Goal: Information Seeking & Learning: Find specific fact

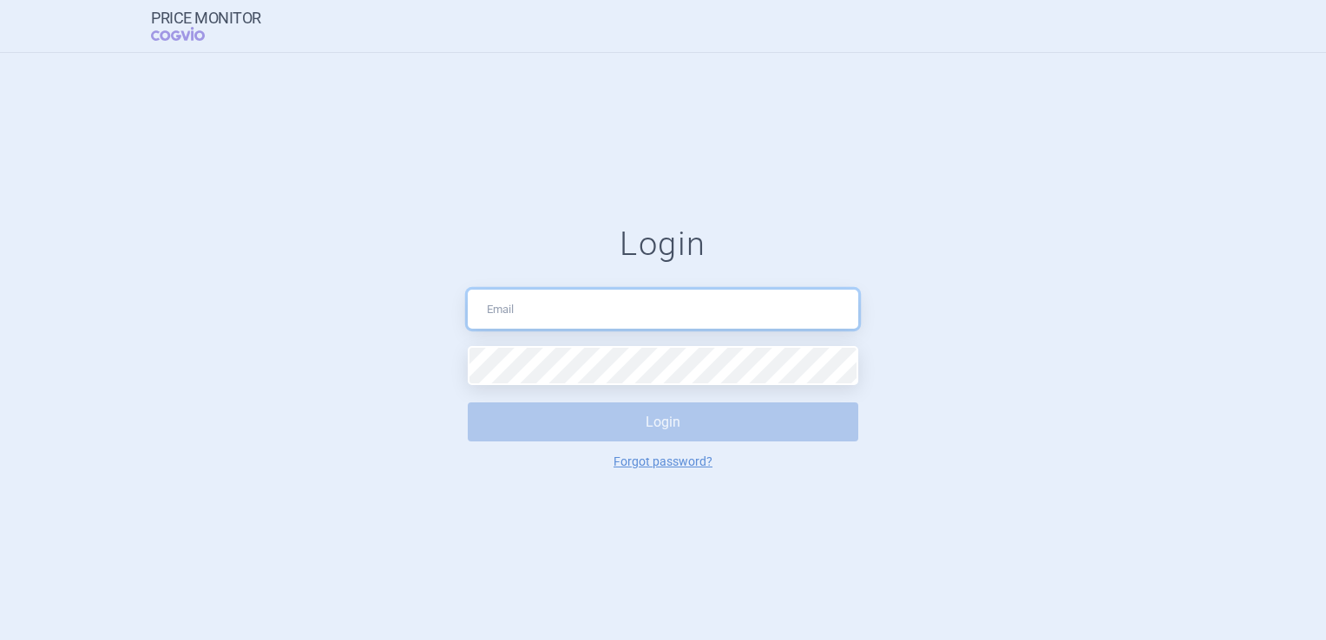
type input "[EMAIL_ADDRESS][DOMAIN_NAME]"
click at [693, 425] on button "Login" at bounding box center [663, 422] width 391 height 39
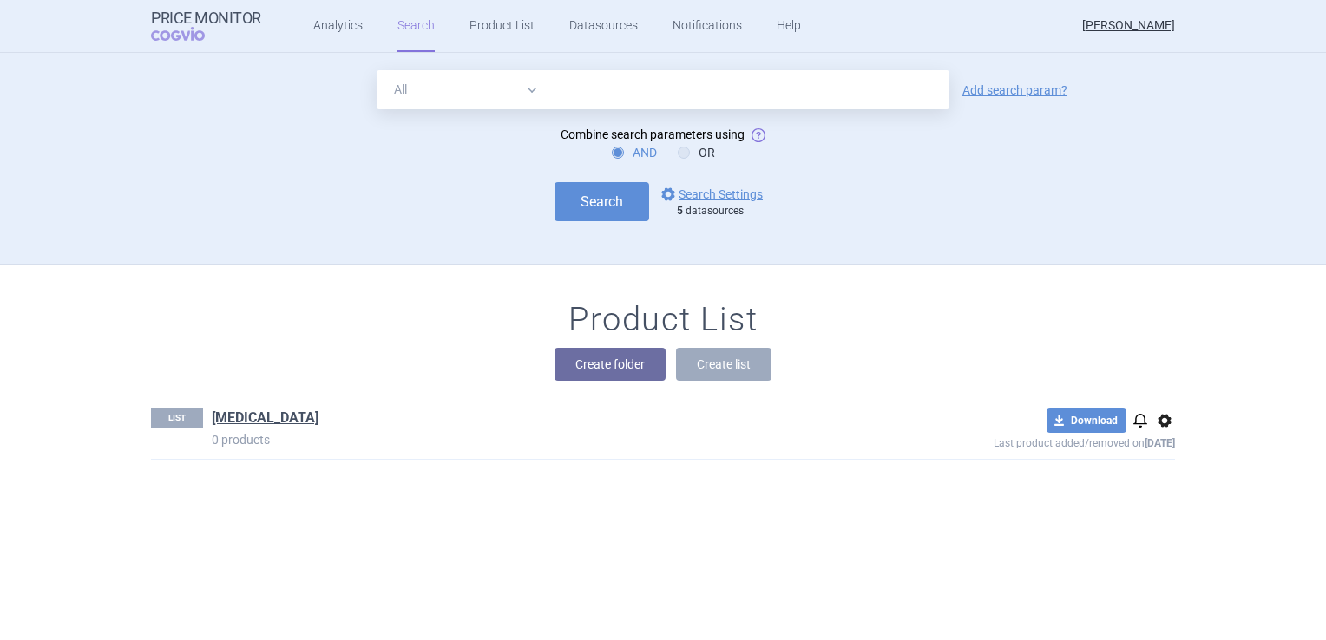
click at [693, 107] on input "text" at bounding box center [748, 89] width 401 height 39
type input "[MEDICAL_DATA]"
click at [620, 208] on button "Search" at bounding box center [602, 201] width 95 height 39
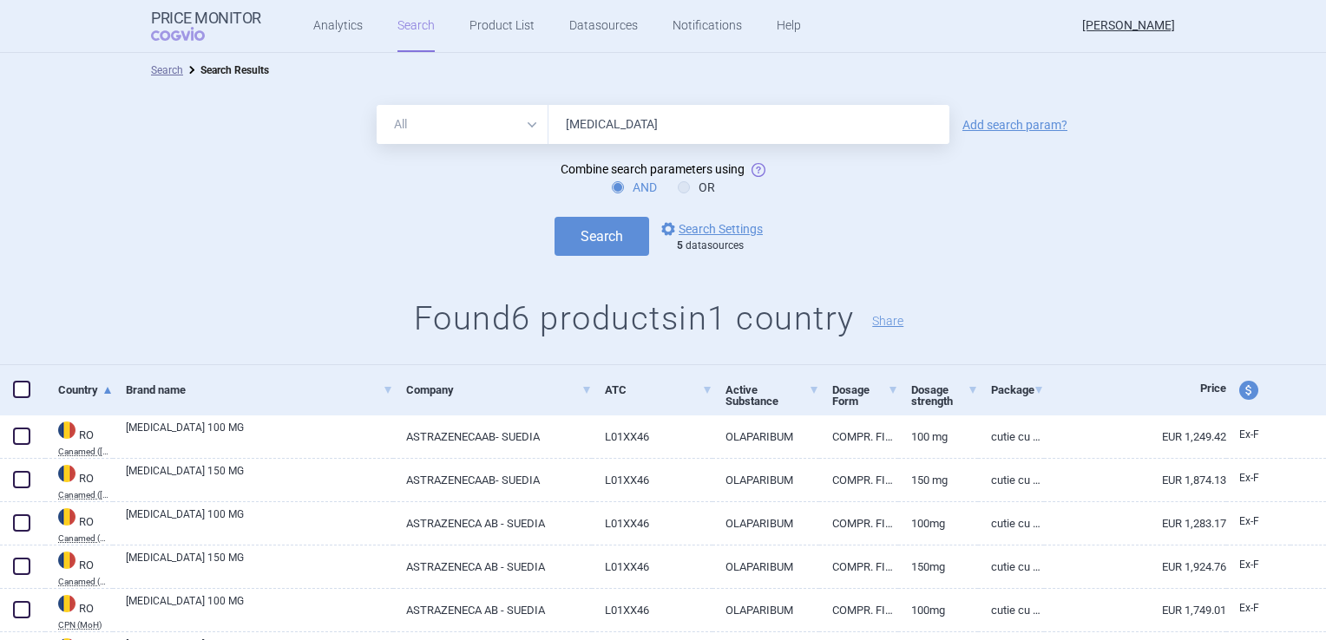
click at [486, 128] on select "All Brand Name ATC Company Active Substance Country Newer than" at bounding box center [463, 124] width 172 height 39
click at [377, 105] on select "All Brand Name ATC Company Active Substance Country Newer than" at bounding box center [463, 124] width 172 height 39
click at [521, 123] on select "All Brand Name ATC Company Active Substance Country Newer than" at bounding box center [463, 124] width 172 height 39
select select "all"
click at [377, 105] on select "All Brand Name ATC Company Active Substance Country Newer than" at bounding box center [463, 124] width 172 height 39
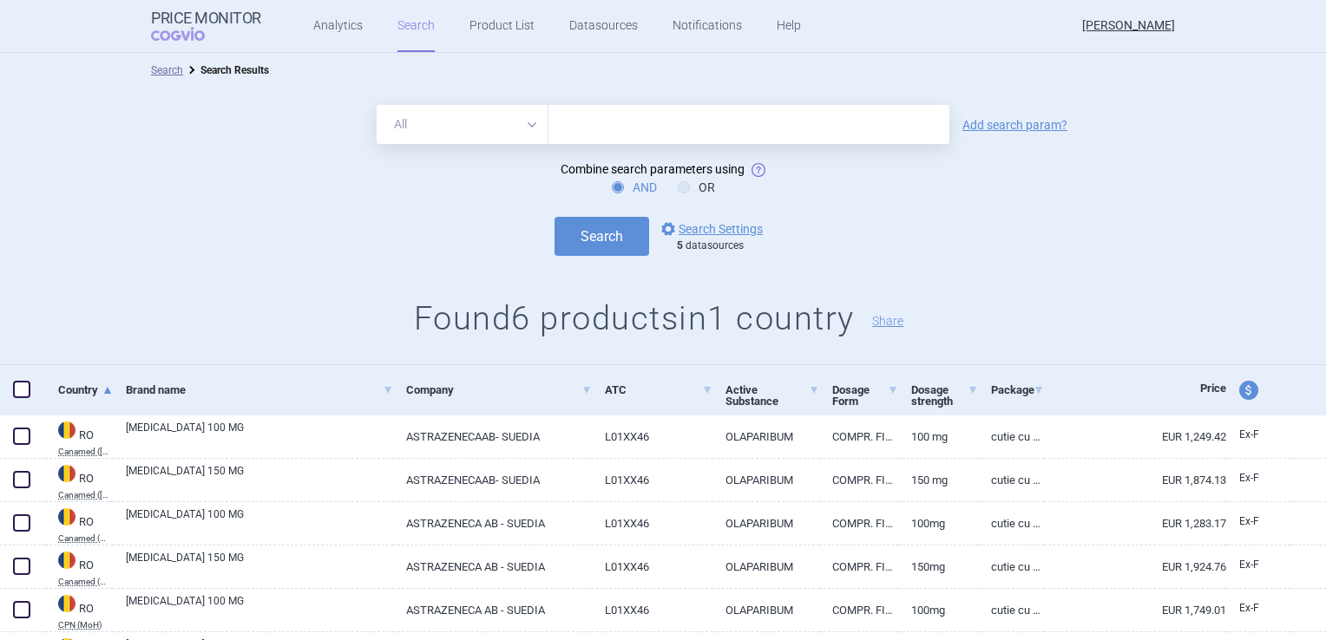
click at [592, 120] on input "text" at bounding box center [748, 124] width 401 height 39
click at [441, 227] on div "Search options Search Settings 5 datasources" at bounding box center [663, 236] width 1326 height 39
click at [739, 227] on link "options Search Settings" at bounding box center [710, 229] width 105 height 21
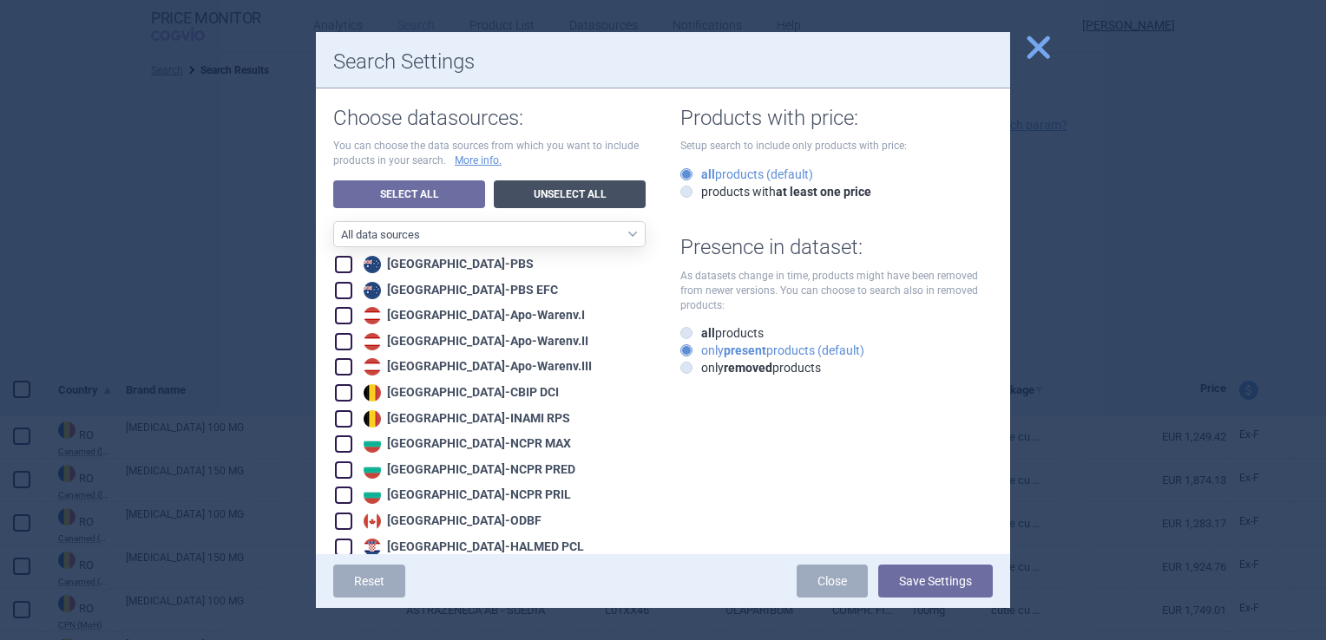
click at [563, 194] on link "Unselect All" at bounding box center [570, 195] width 152 height 28
checkbox input "false"
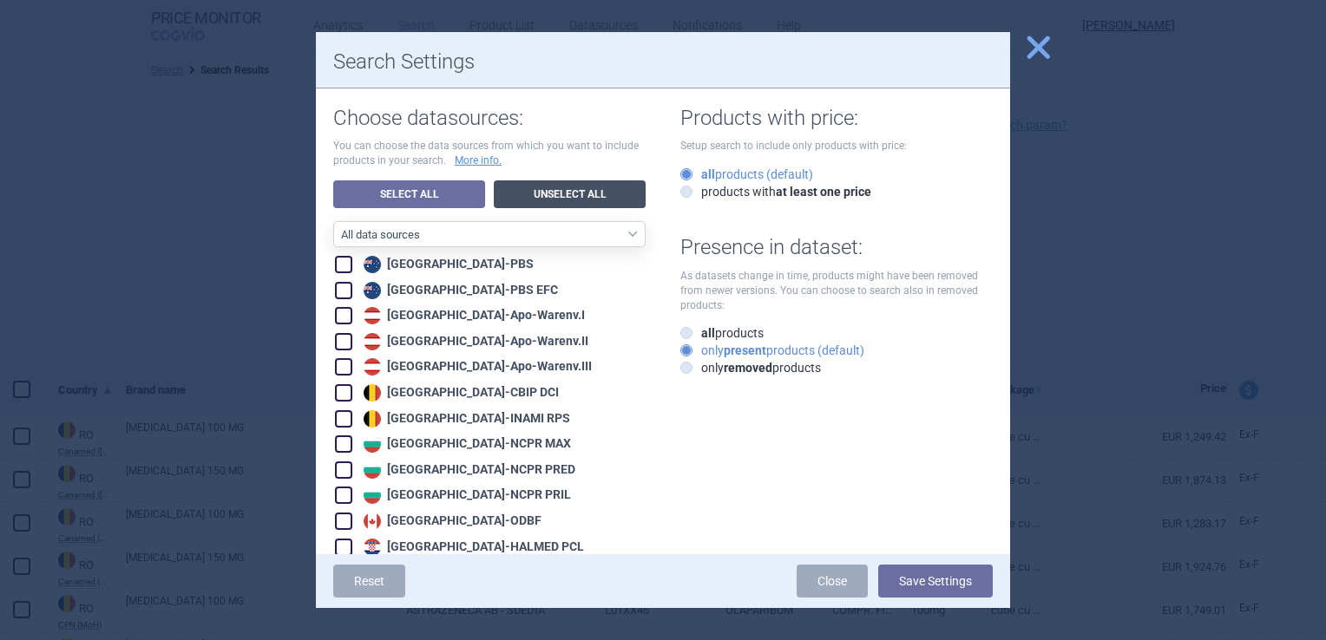
checkbox input "false"
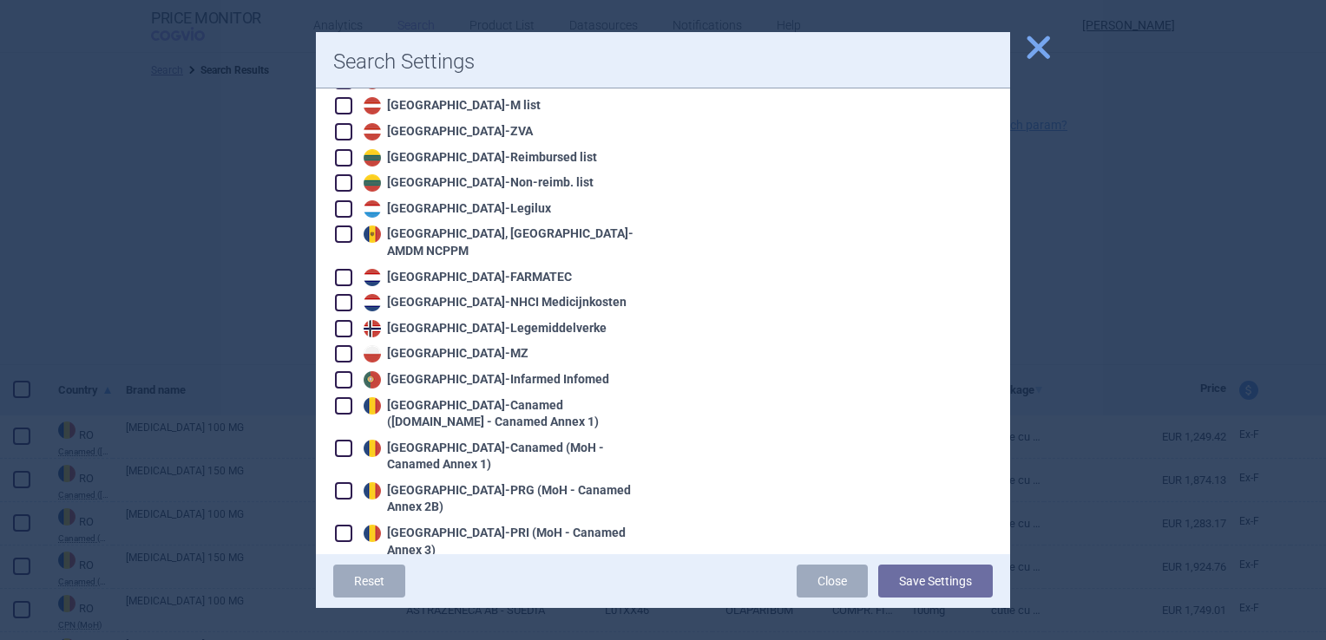
scroll to position [1302, 0]
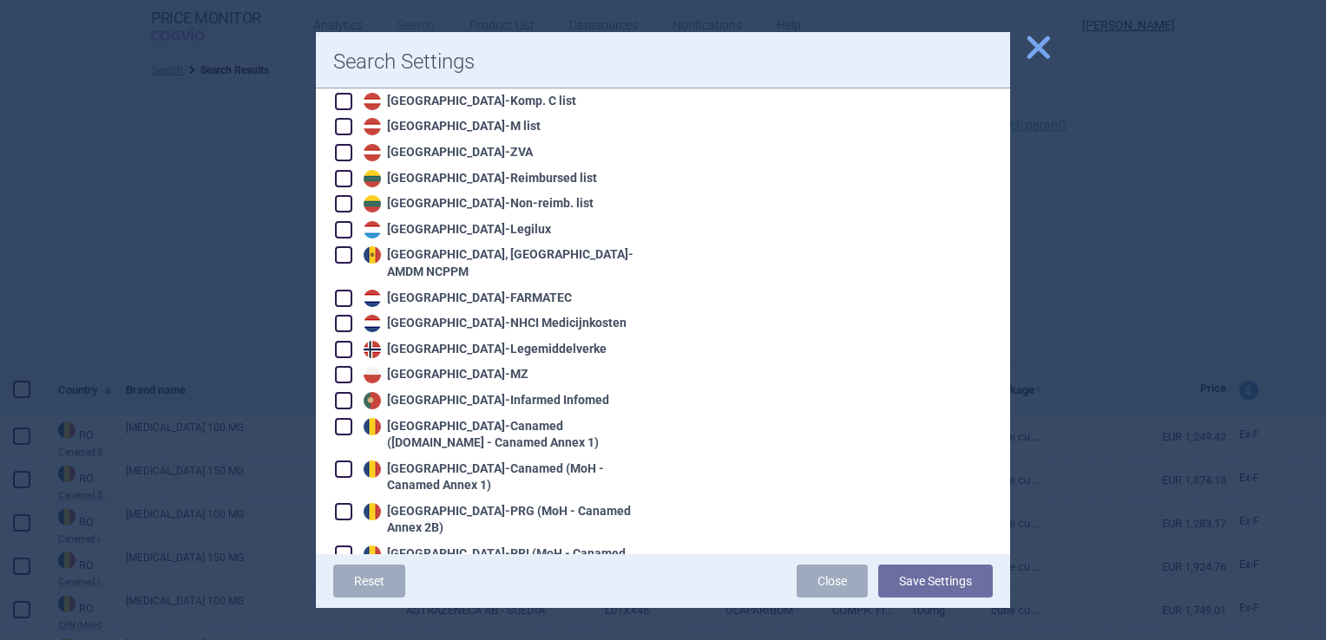
click at [338, 366] on span at bounding box center [343, 374] width 17 height 17
checkbox input "true"
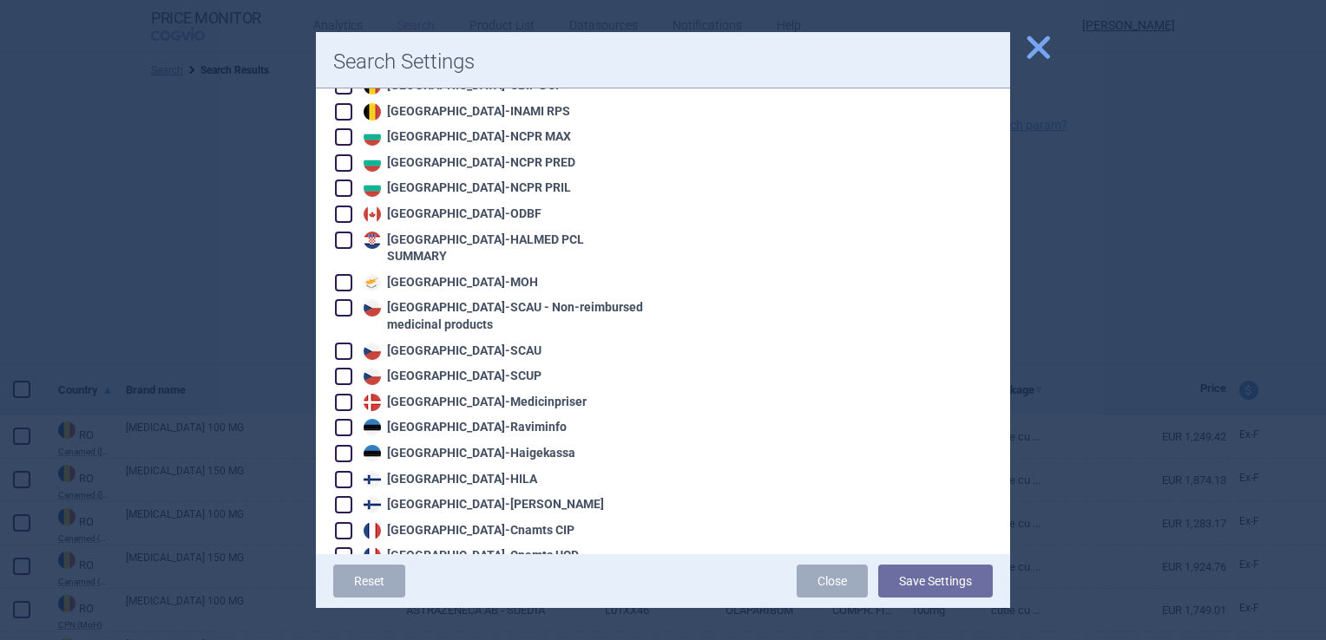
scroll to position [0, 0]
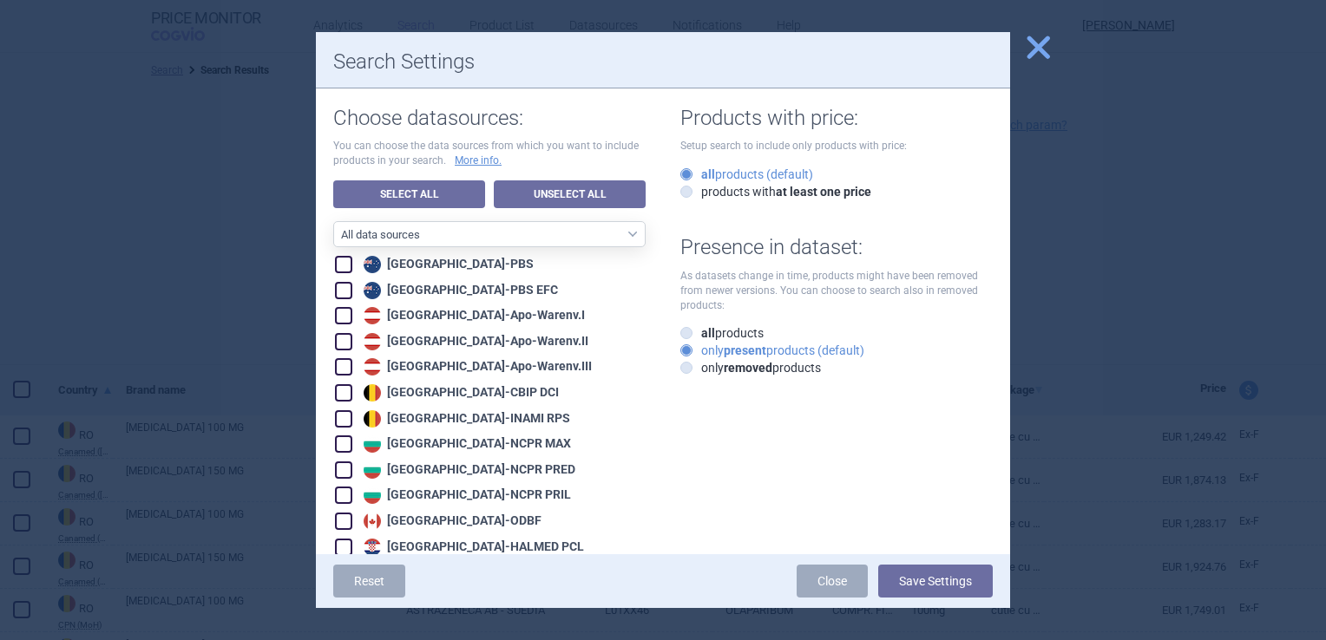
click at [918, 580] on button "Save Settings" at bounding box center [935, 581] width 115 height 33
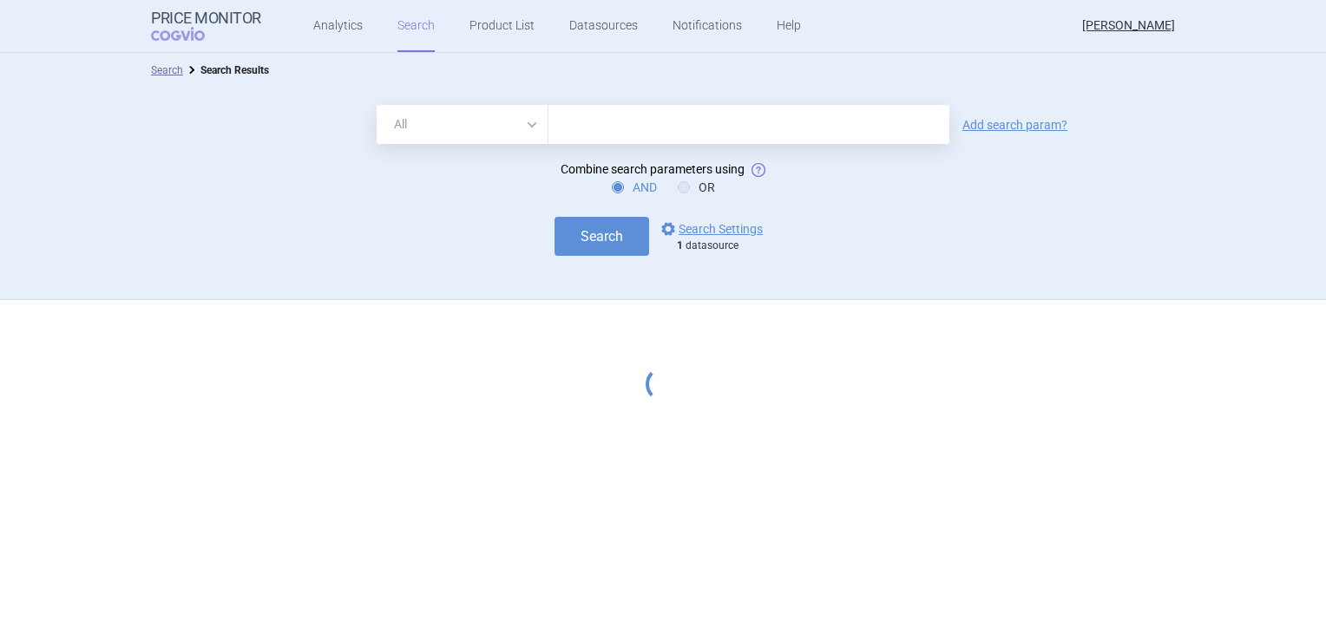
click at [719, 123] on input "text" at bounding box center [748, 124] width 401 height 39
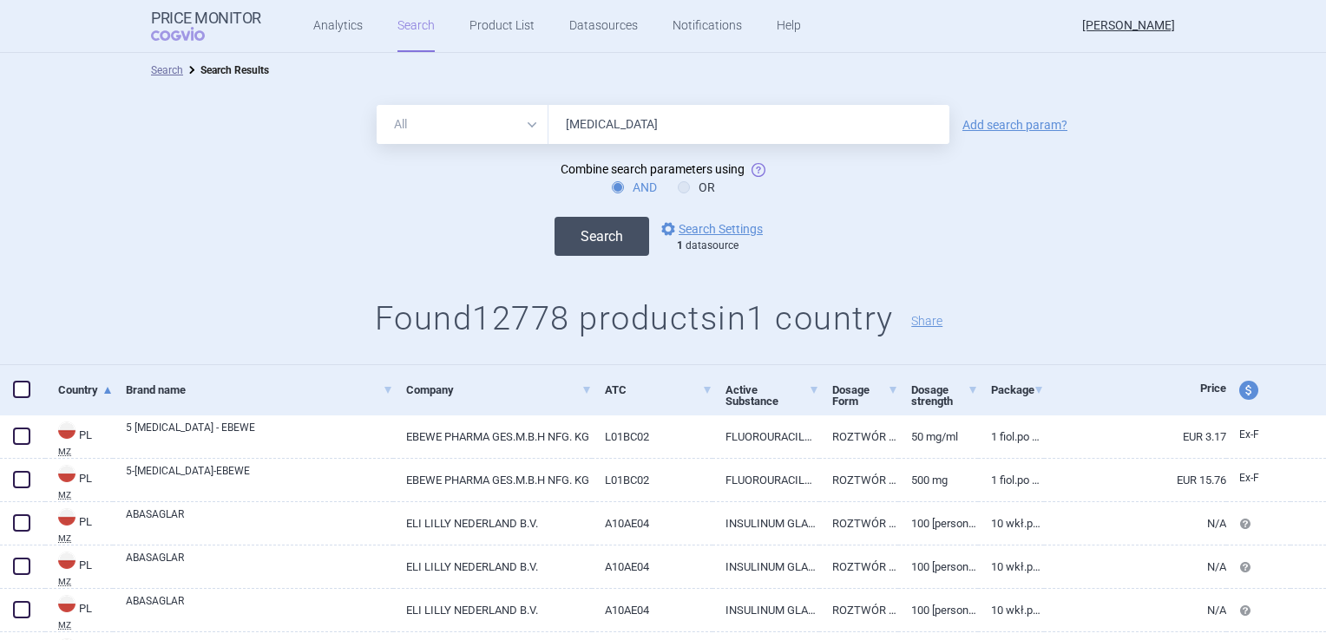
type input "[MEDICAL_DATA]"
click at [615, 231] on button "Search" at bounding box center [602, 236] width 95 height 39
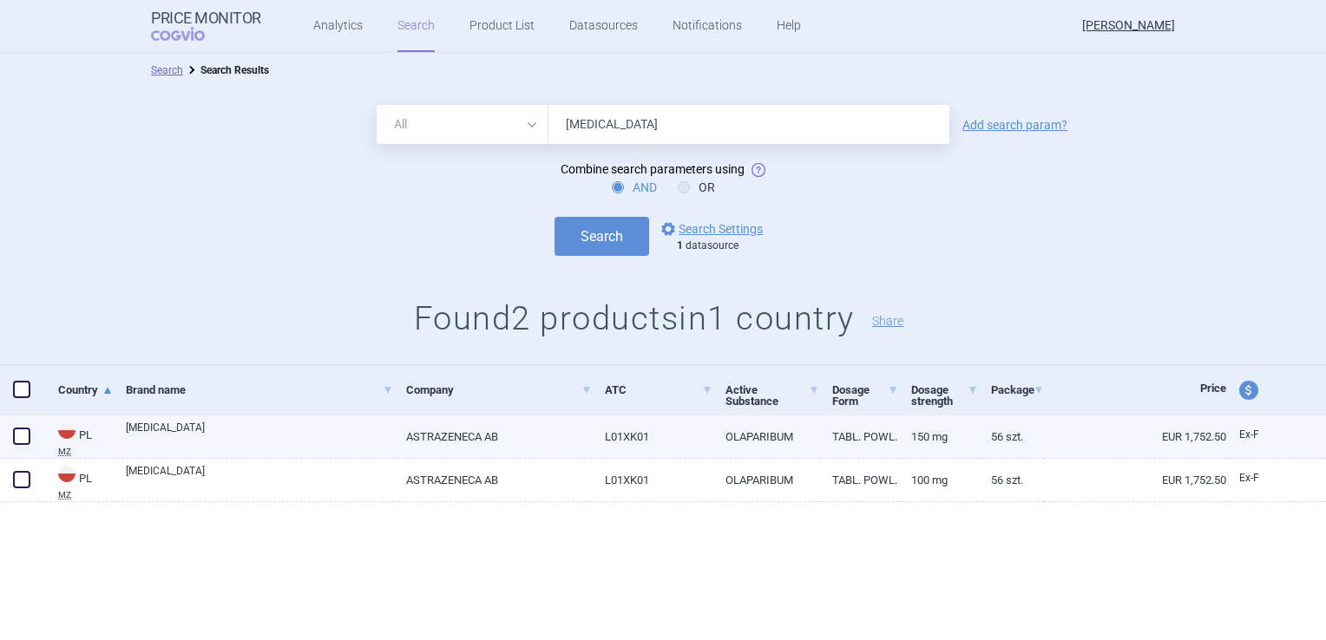
click at [59, 453] on abbr "MZ" at bounding box center [85, 452] width 55 height 9
select select "EUR"
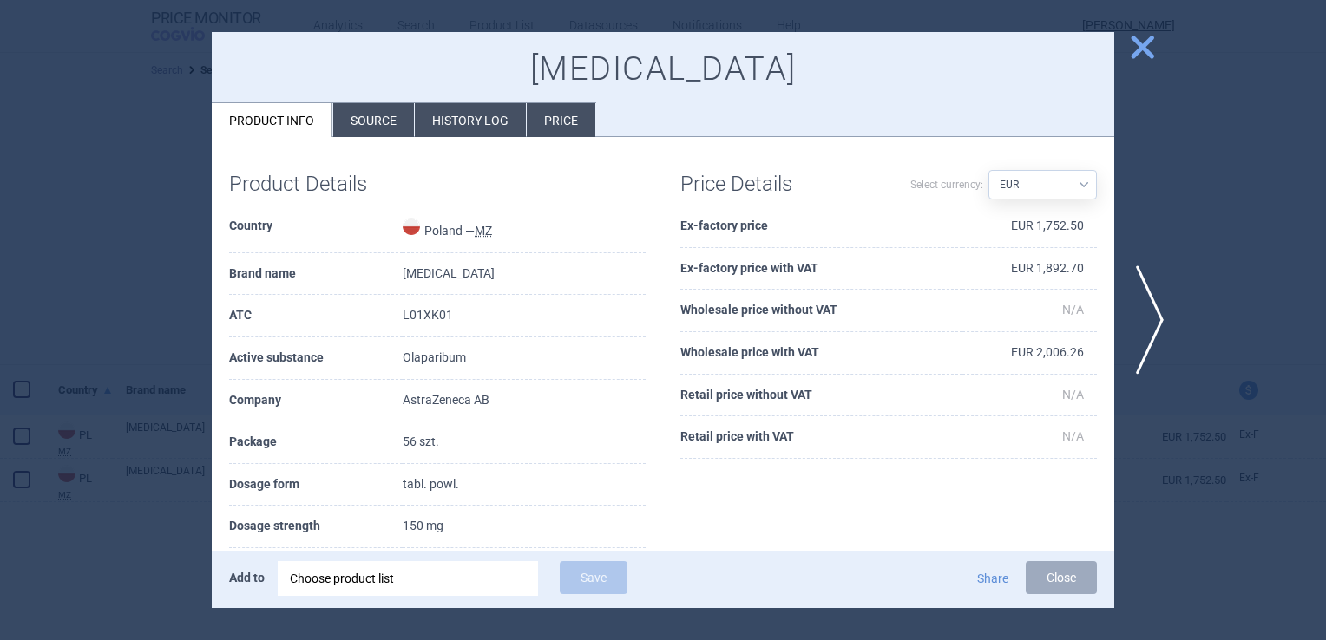
click at [1139, 52] on span "close" at bounding box center [1142, 47] width 30 height 30
